Goal: Information Seeking & Learning: Learn about a topic

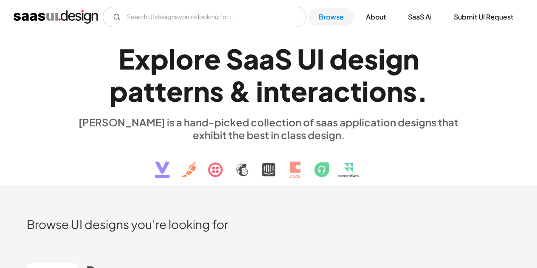
scroll to position [489, 0]
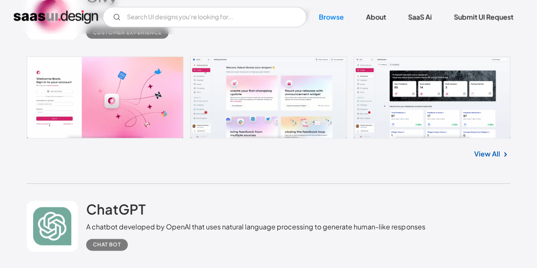
click at [148, 102] on link at bounding box center [268, 97] width 483 height 82
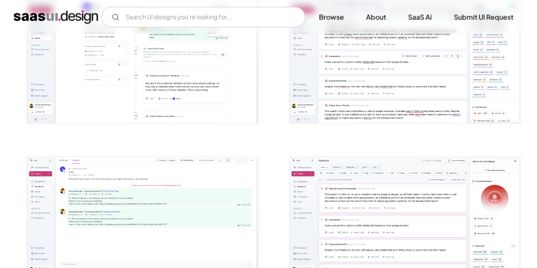
scroll to position [559, 0]
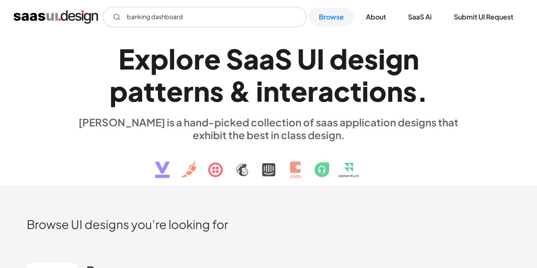
click at [203, 17] on input "banking dashboard" at bounding box center [205, 17] width 204 height 20
type input "banking dashboard"
click at [325, 13] on link "Browse" at bounding box center [330, 17] width 45 height 19
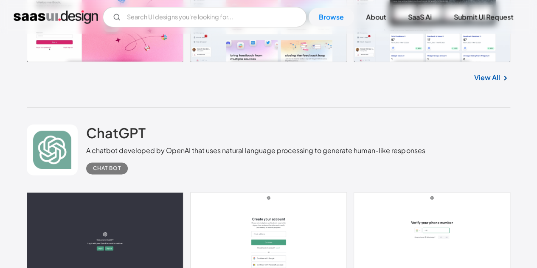
scroll to position [565, 0]
click at [181, 18] on input "Email Form" at bounding box center [205, 17] width 204 height 20
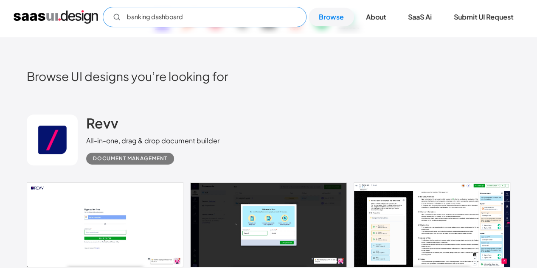
scroll to position [0, 0]
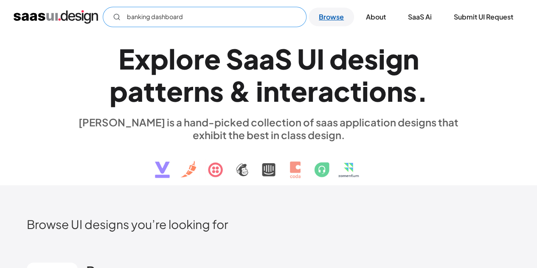
type input "banking dashboard"
click at [340, 14] on link "Browse" at bounding box center [330, 17] width 45 height 19
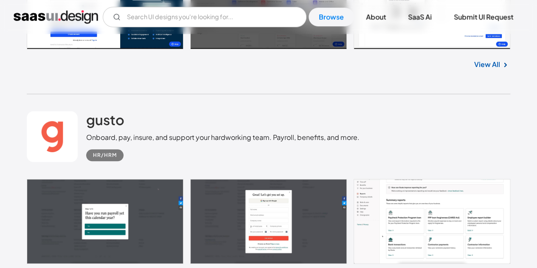
scroll to position [1966, 0]
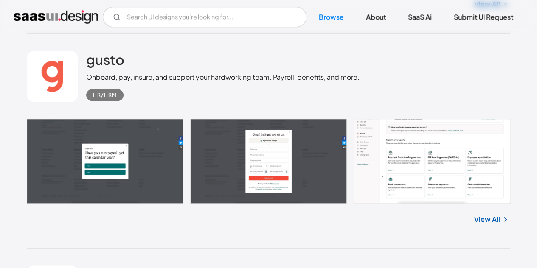
click at [115, 172] on link at bounding box center [268, 161] width 483 height 84
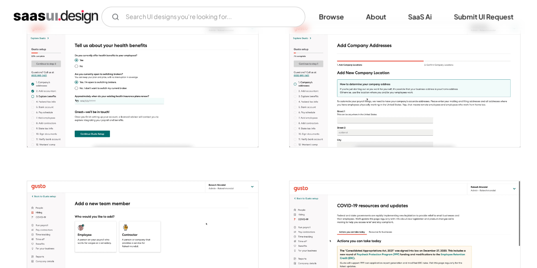
scroll to position [1123, 0]
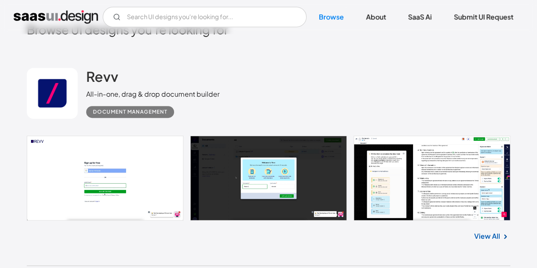
scroll to position [195, 0]
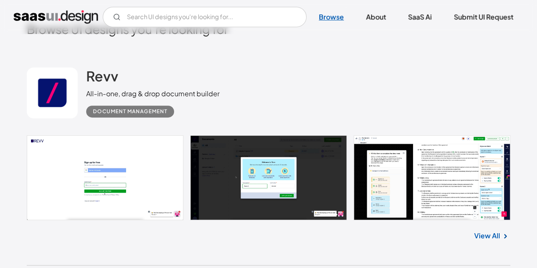
click at [323, 21] on link "Browse" at bounding box center [330, 17] width 45 height 19
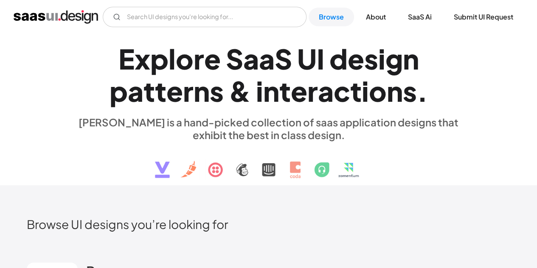
click at [119, 17] on icon "Email Form" at bounding box center [117, 17] width 8 height 8
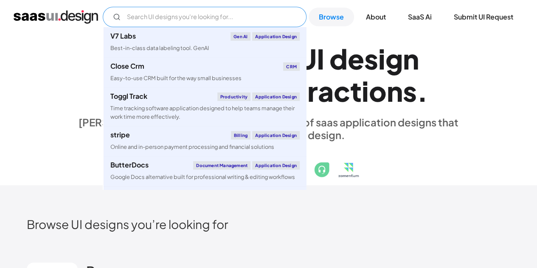
click at [133, 19] on input "Email Form" at bounding box center [205, 17] width 204 height 20
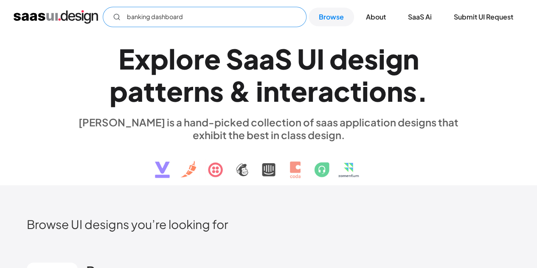
click at [116, 21] on input "banking dashboard" at bounding box center [205, 17] width 204 height 20
click at [115, 18] on icon "Email Form" at bounding box center [117, 17] width 8 height 8
click at [232, 18] on input "banking dashboard" at bounding box center [205, 17] width 204 height 20
click at [231, 17] on input "banking dashboard" at bounding box center [205, 17] width 204 height 20
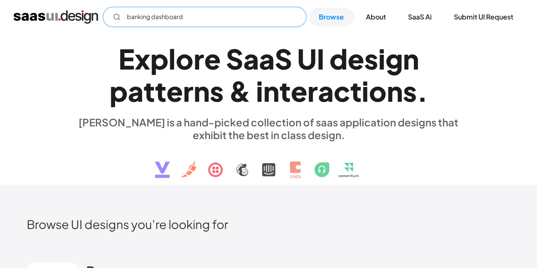
type input "banking dashboard"
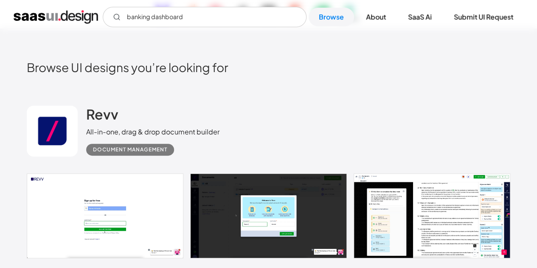
scroll to position [280, 0]
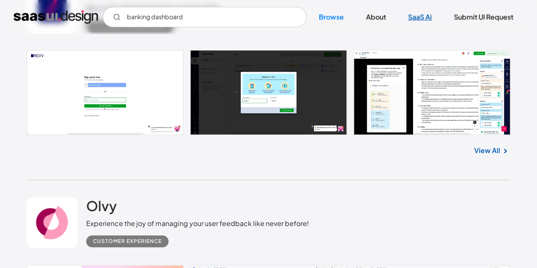
click at [419, 17] on link "SaaS Ai" at bounding box center [419, 17] width 44 height 19
